Goal: Task Accomplishment & Management: Manage account settings

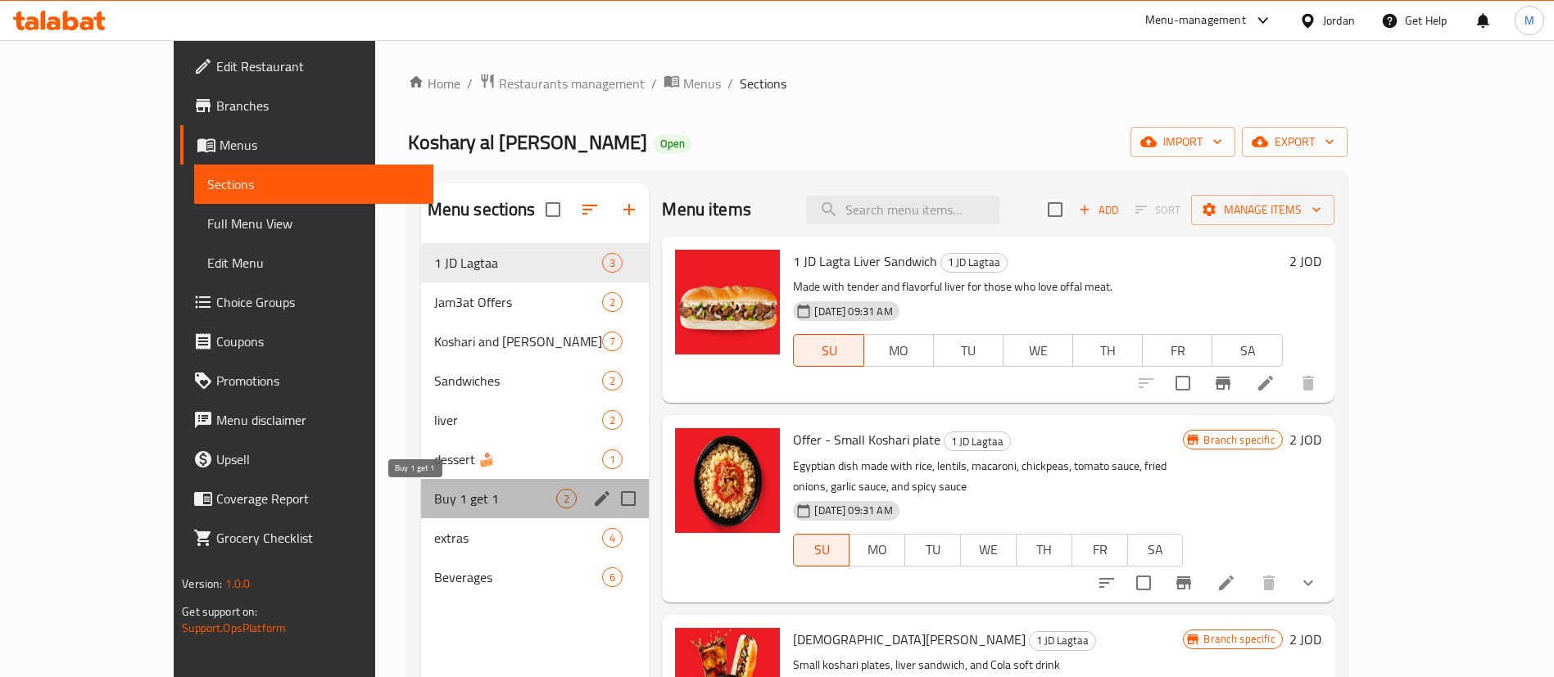
click at [438, 503] on span "Buy 1 get 1" at bounding box center [495, 499] width 123 height 20
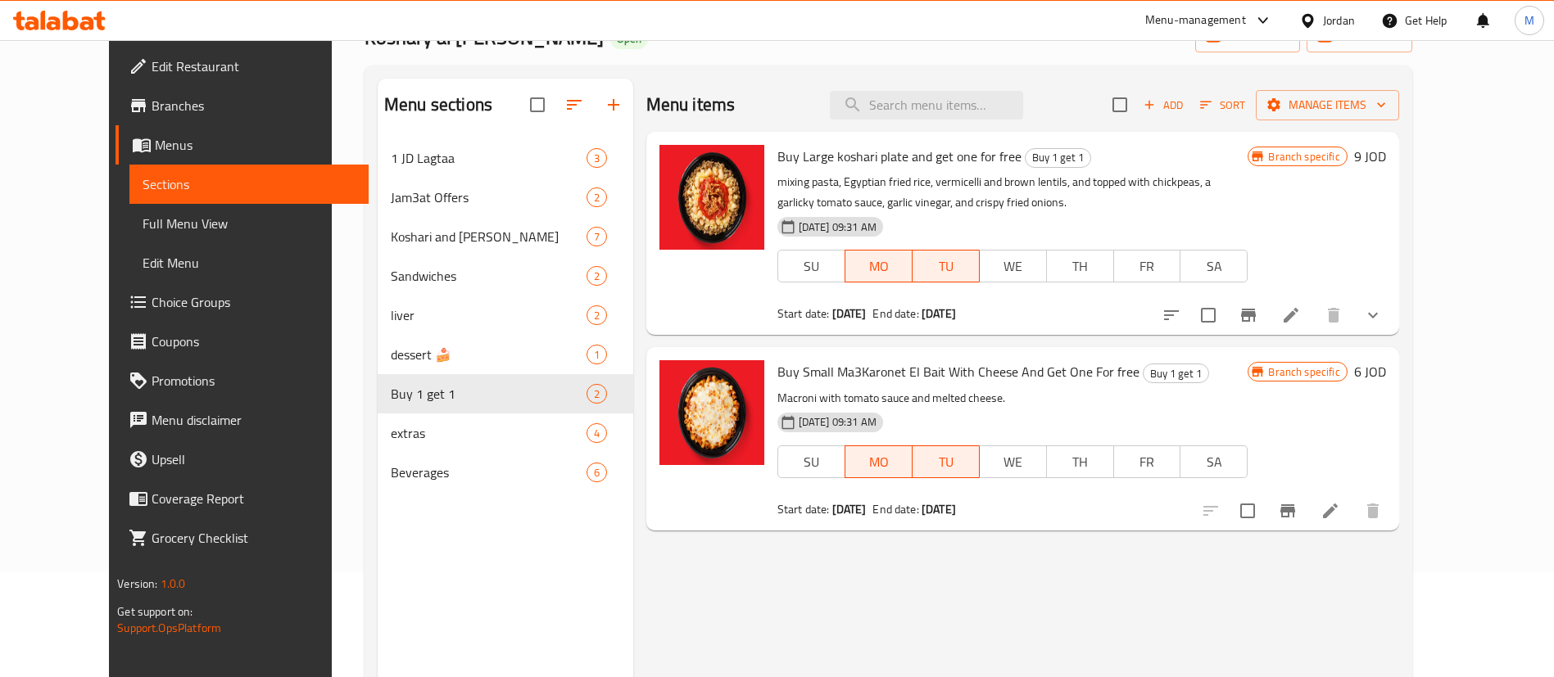
scroll to position [106, 0]
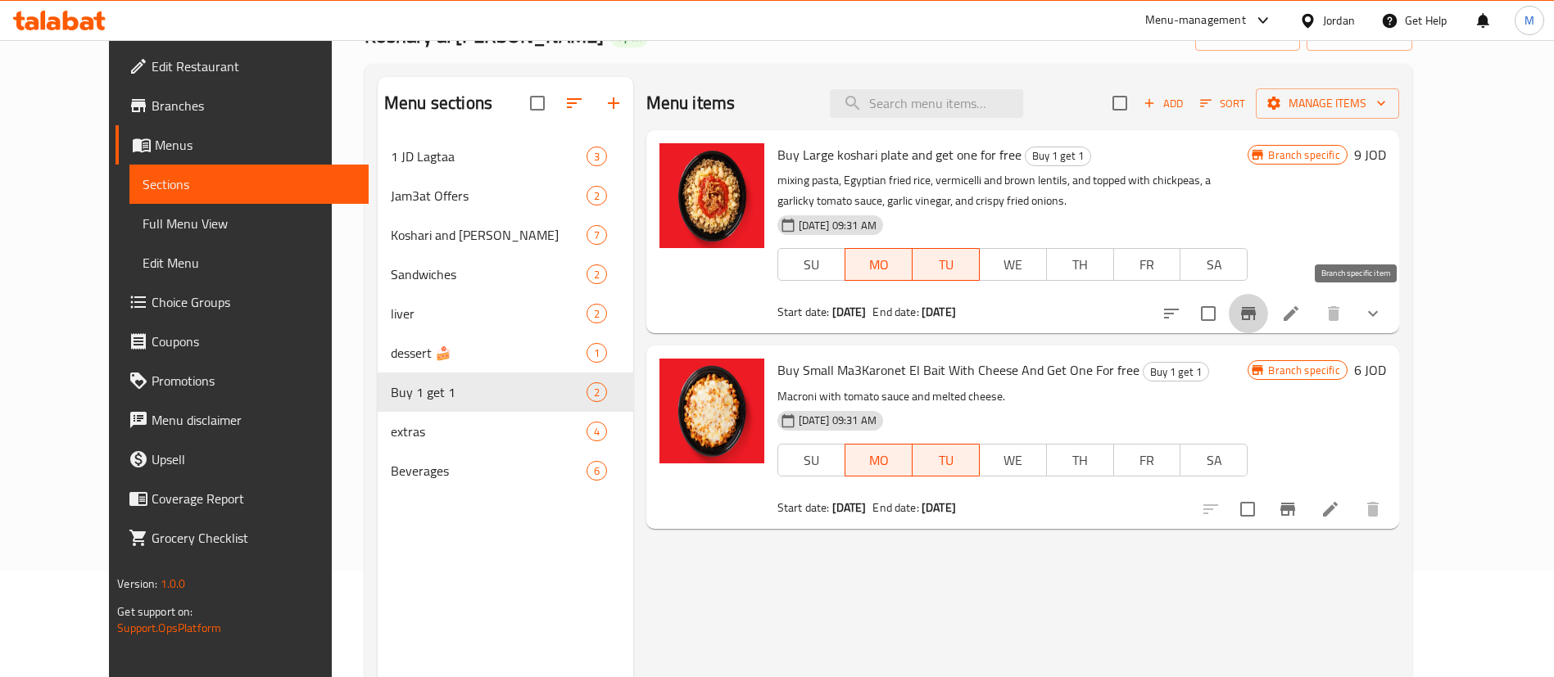
click at [1258, 304] on icon "Branch-specific-item" at bounding box center [1249, 314] width 20 height 20
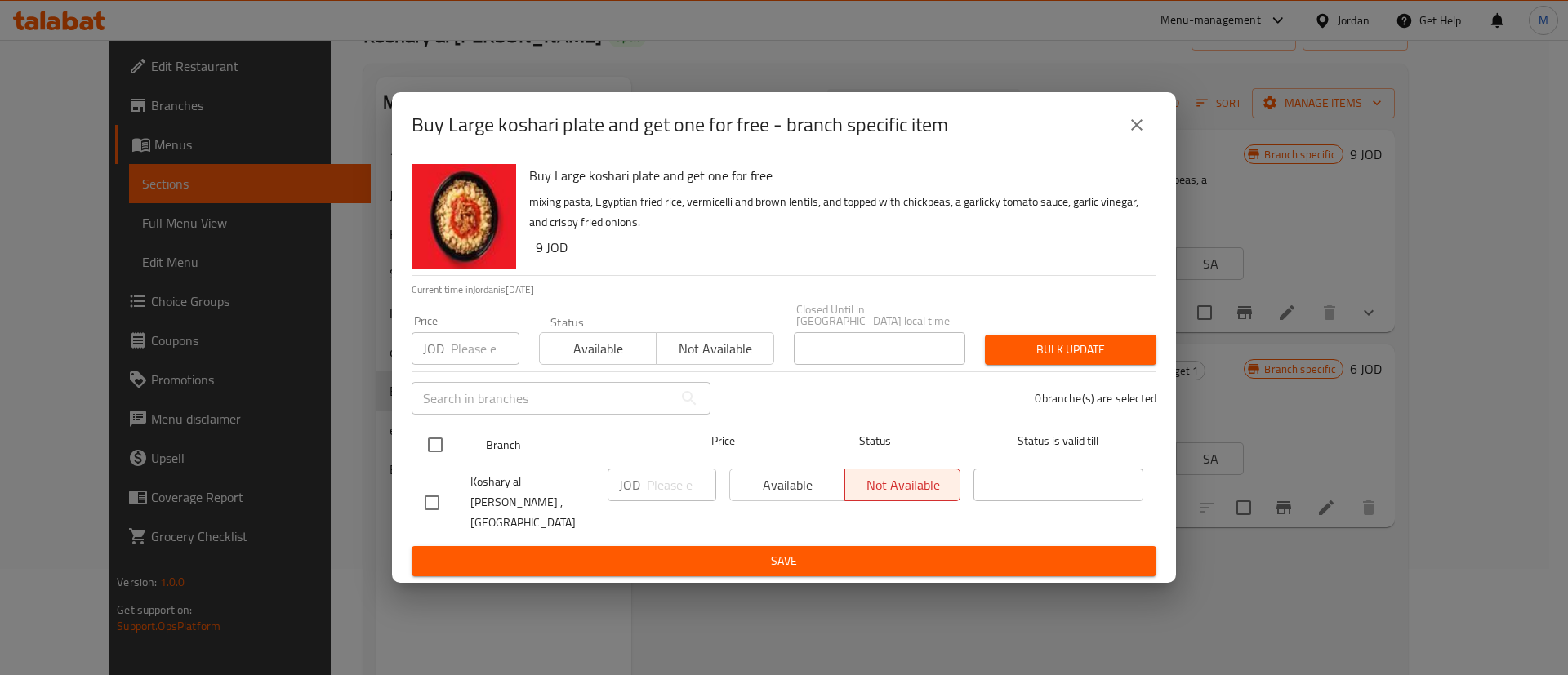
click at [441, 454] on input "checkbox" at bounding box center [435, 445] width 34 height 34
checkbox input "true"
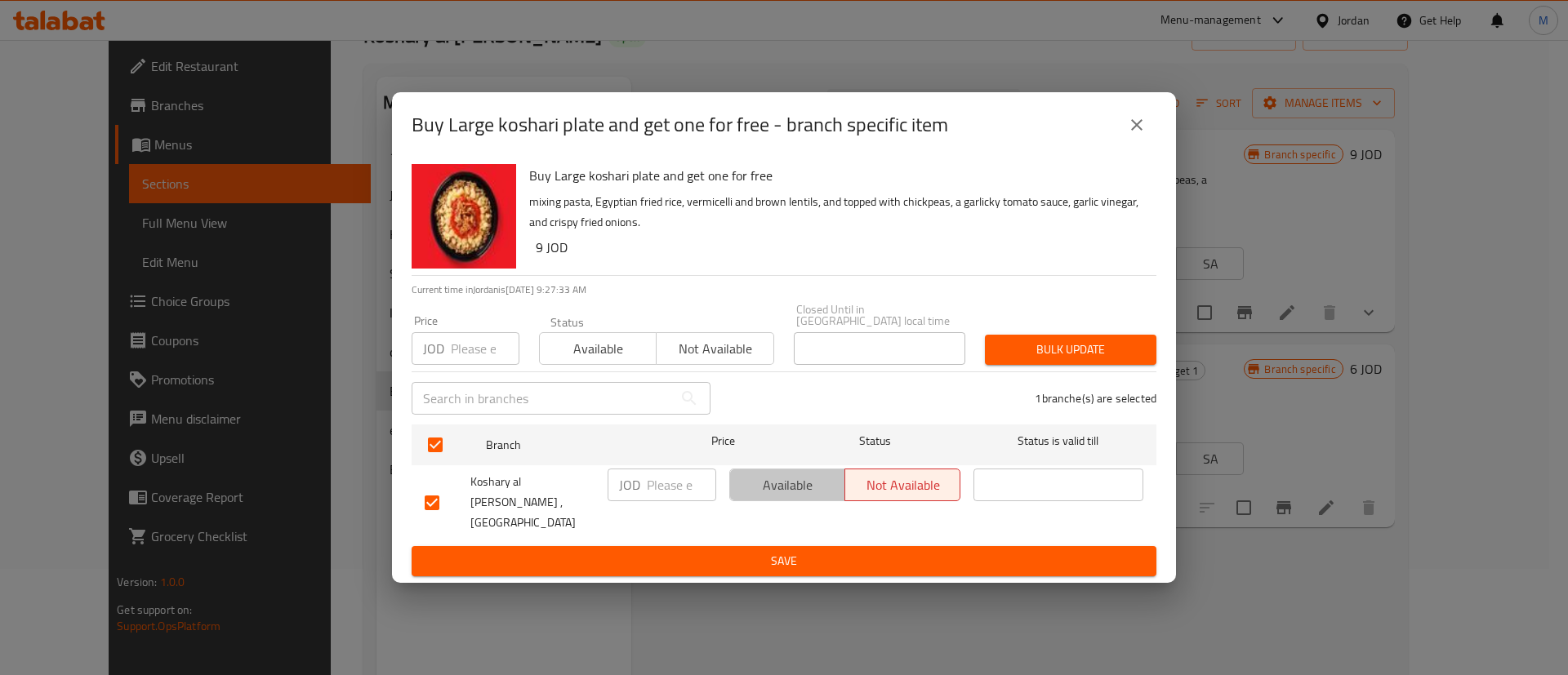
click at [806, 488] on span "Available" at bounding box center [787, 486] width 102 height 24
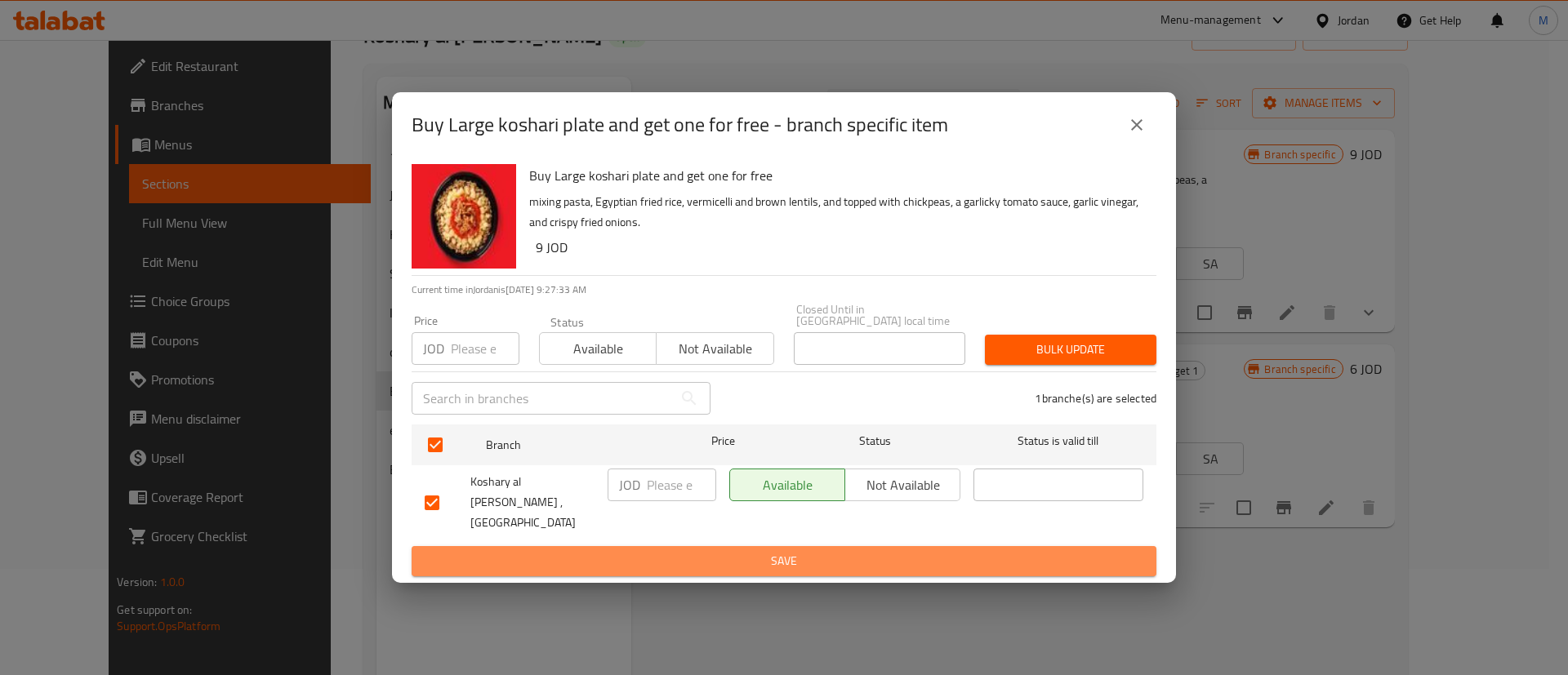
click at [802, 551] on span "Save" at bounding box center [784, 561] width 719 height 20
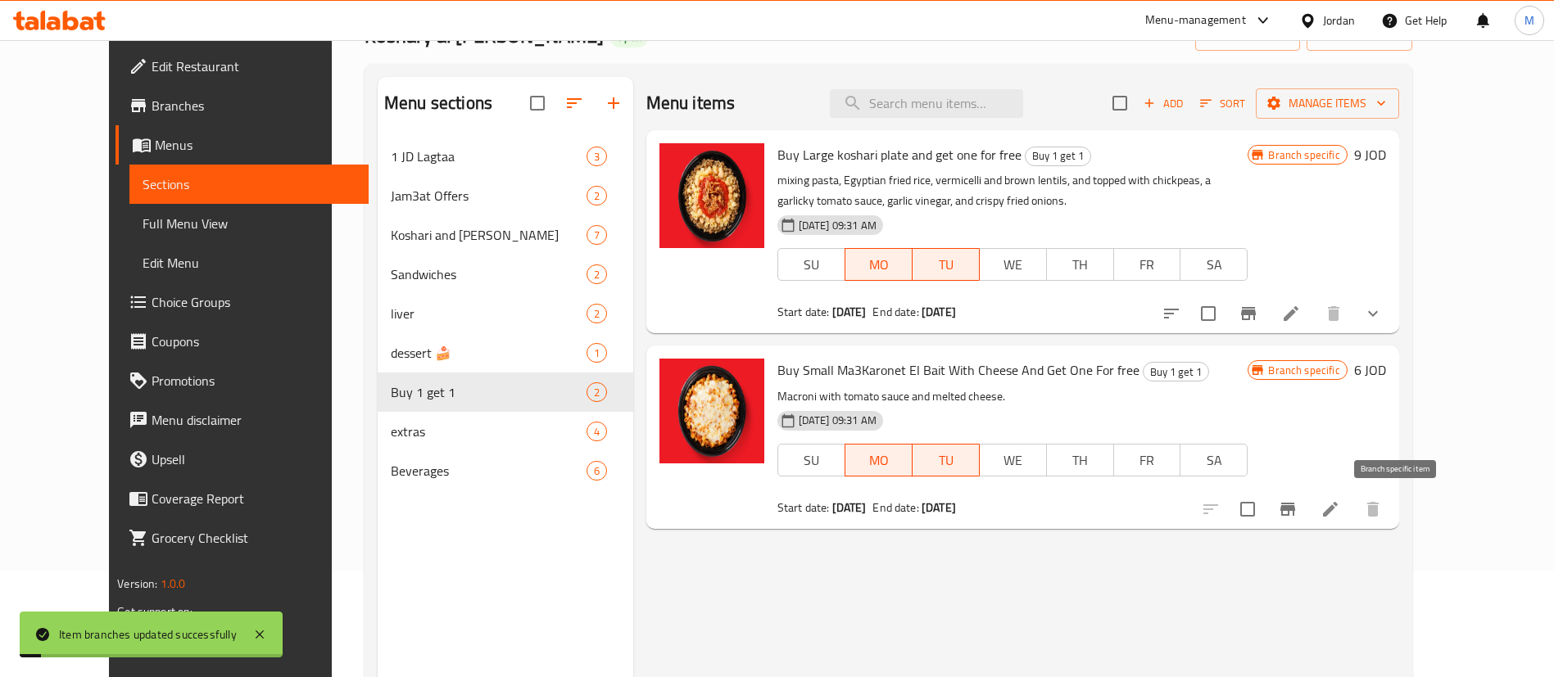
click at [1298, 509] on icon "Branch-specific-item" at bounding box center [1288, 510] width 20 height 20
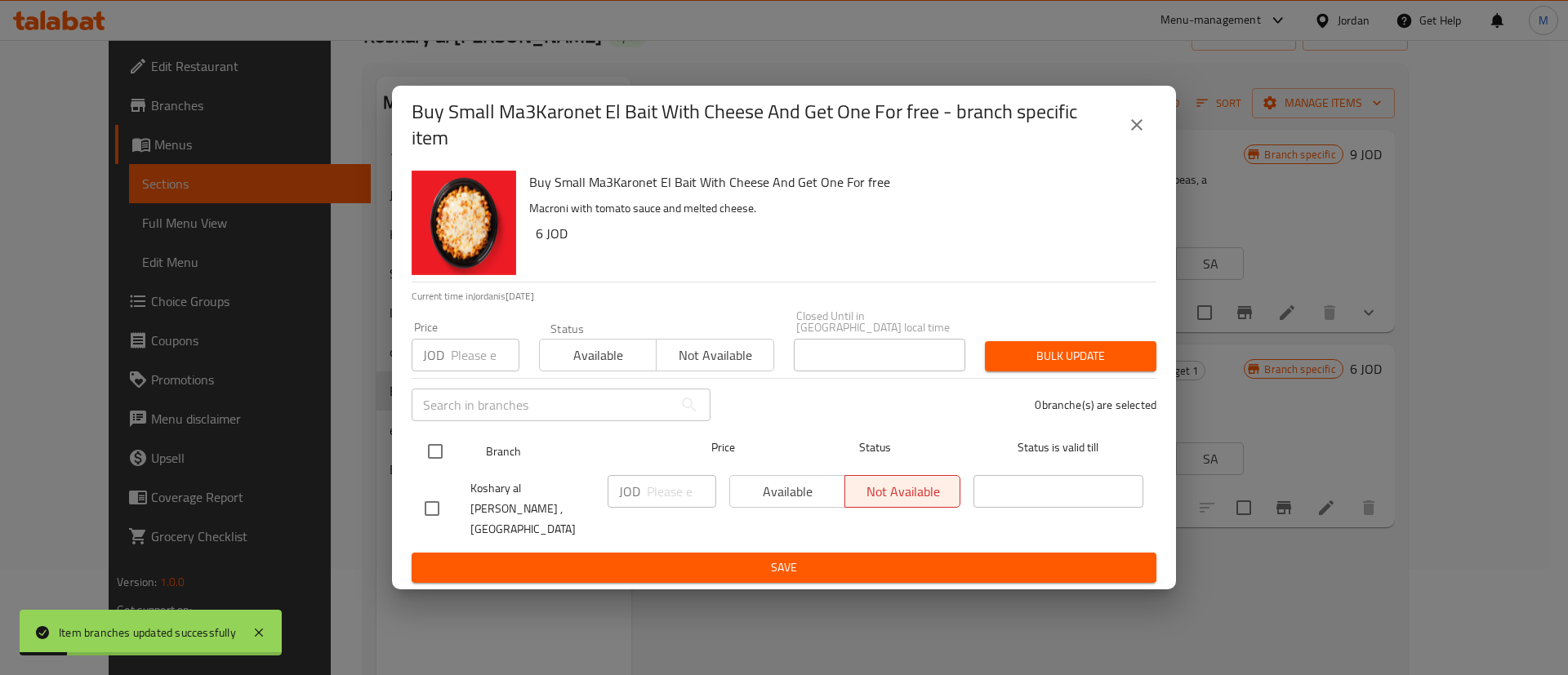
click at [445, 456] on input "checkbox" at bounding box center [435, 452] width 34 height 34
checkbox input "true"
click at [783, 498] on span "Available" at bounding box center [787, 493] width 102 height 24
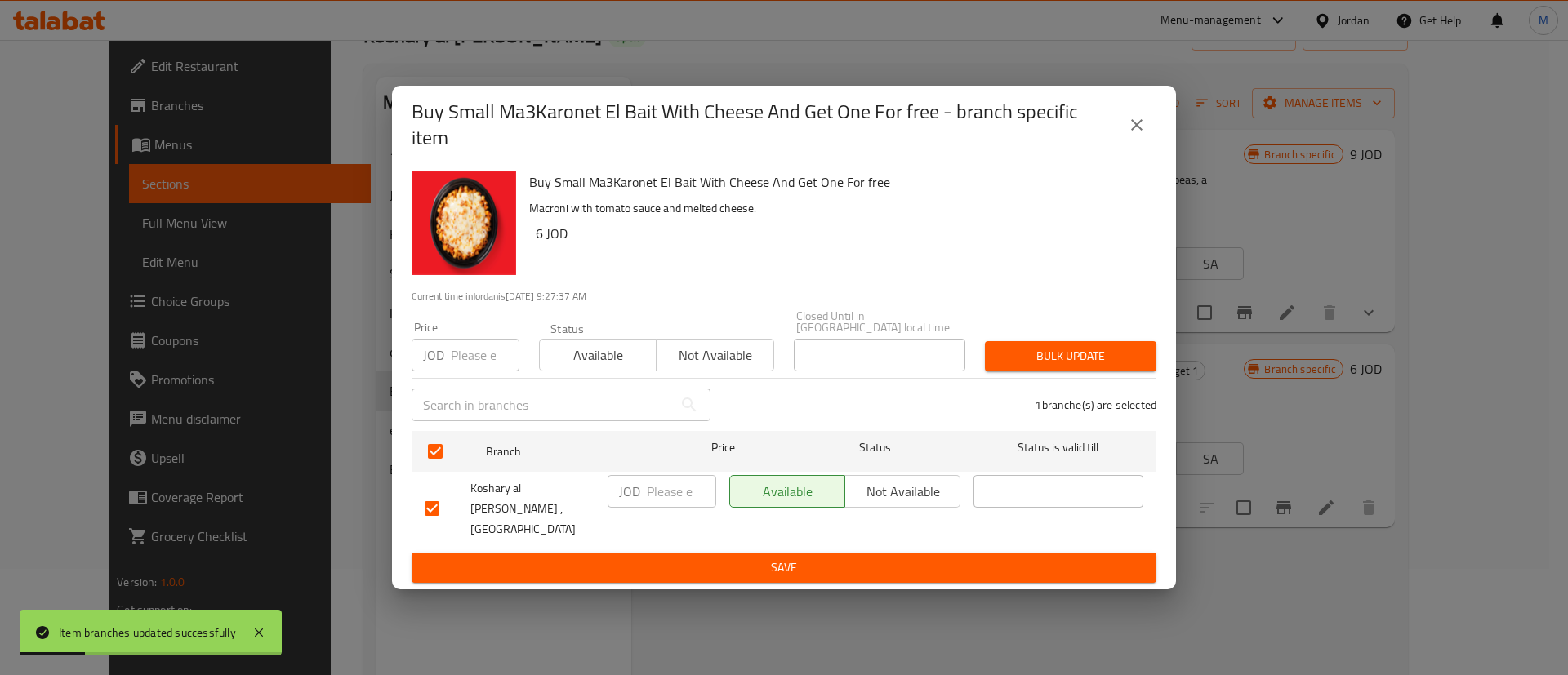
click at [792, 565] on button "Save" at bounding box center [784, 568] width 745 height 30
